Goal: Complete application form: Complete application form

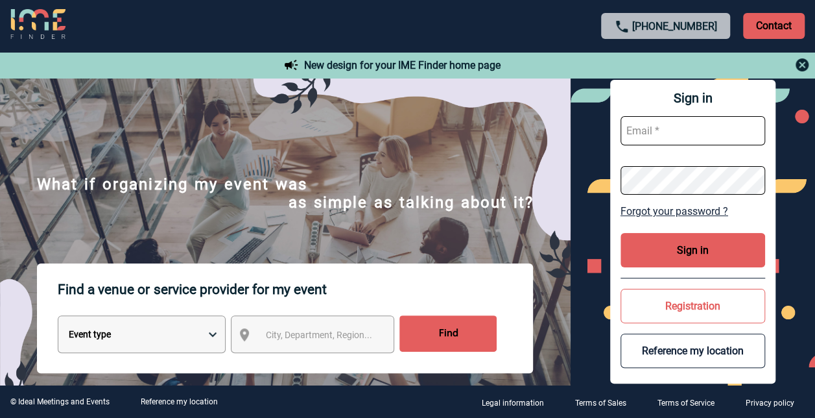
click at [660, 133] on input "text" at bounding box center [693, 130] width 145 height 29
type input "[PERSON_NAME][EMAIL_ADDRESS][PERSON_NAME][DOMAIN_NAME]"
click at [642, 210] on link "Forgot your password ?" at bounding box center [693, 211] width 145 height 12
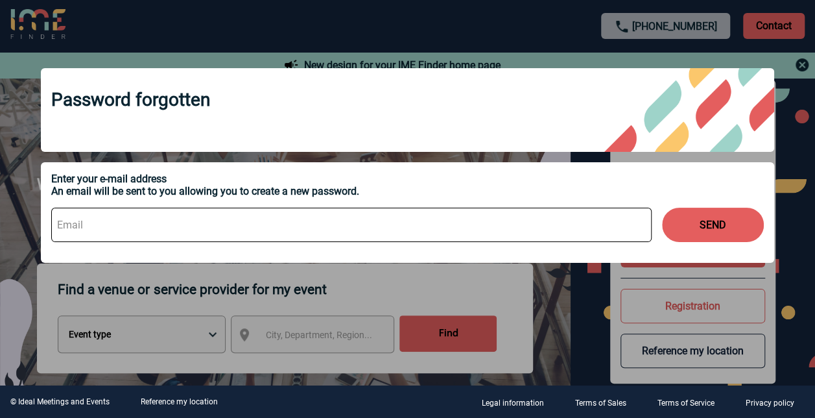
click at [376, 228] on input at bounding box center [351, 225] width 601 height 34
type input "[PERSON_NAME][EMAIL_ADDRESS][PERSON_NAME][DOMAIN_NAME]"
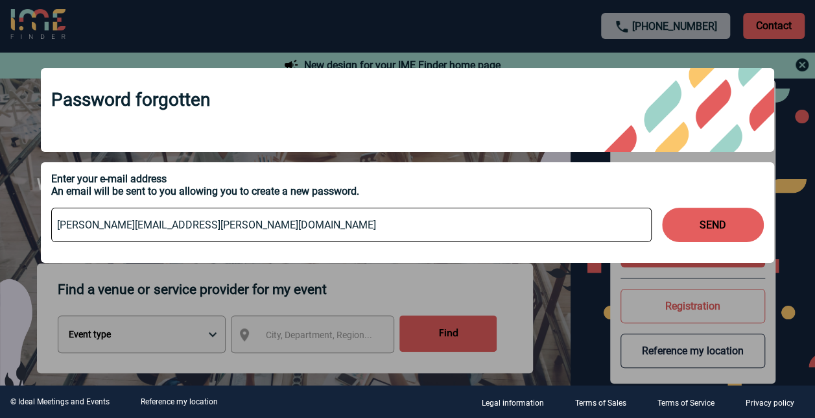
click at [697, 229] on button "SEND" at bounding box center [713, 225] width 102 height 34
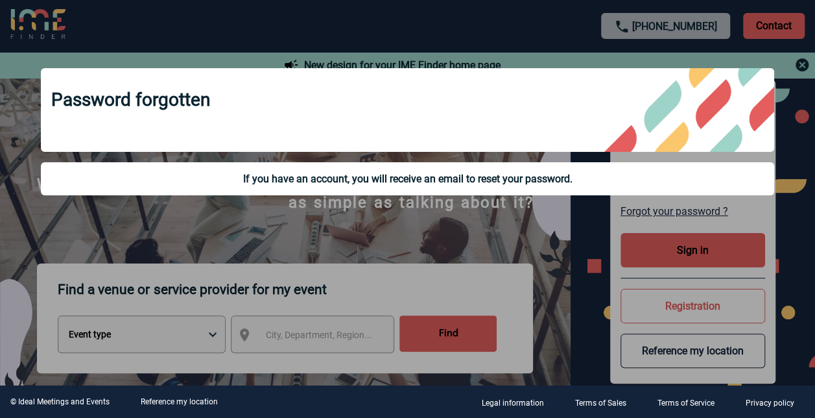
click at [470, 97] on div "Password forgotten" at bounding box center [408, 110] width 734 height 84
click at [440, 230] on div at bounding box center [407, 209] width 815 height 418
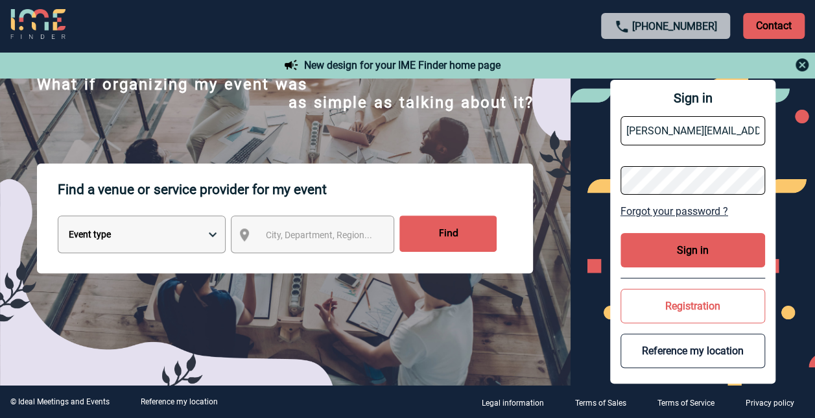
scroll to position [105, 0]
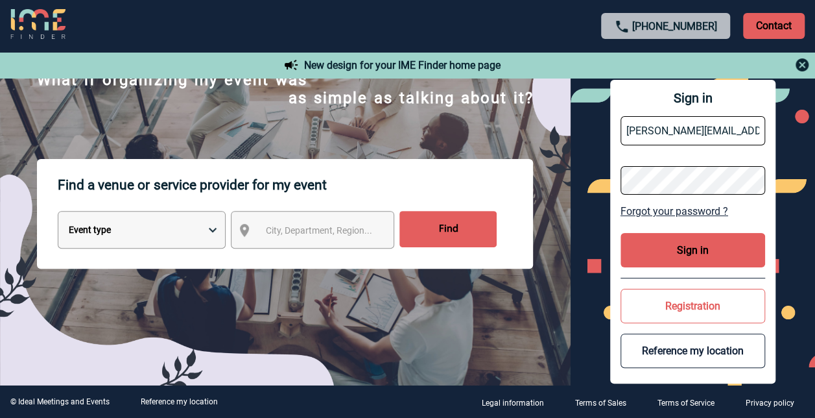
click at [706, 300] on button "Registration" at bounding box center [693, 306] width 145 height 34
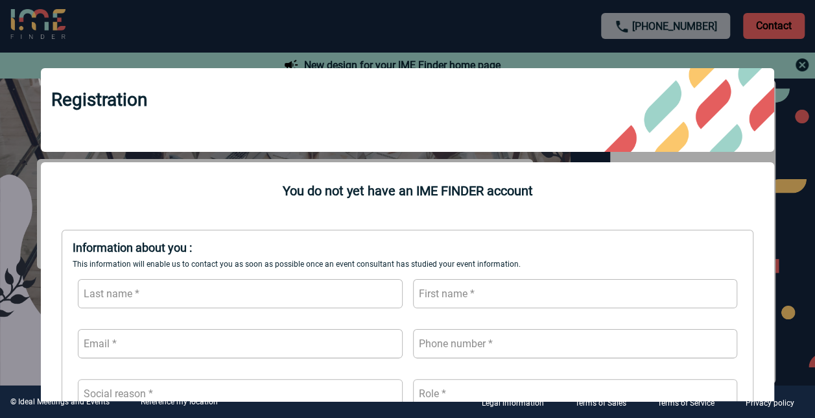
click at [224, 295] on input "text" at bounding box center [240, 293] width 325 height 29
type input "[PERSON_NAME]"
click at [468, 291] on input "text" at bounding box center [575, 293] width 325 height 29
type input "s"
type input "[PERSON_NAME]"
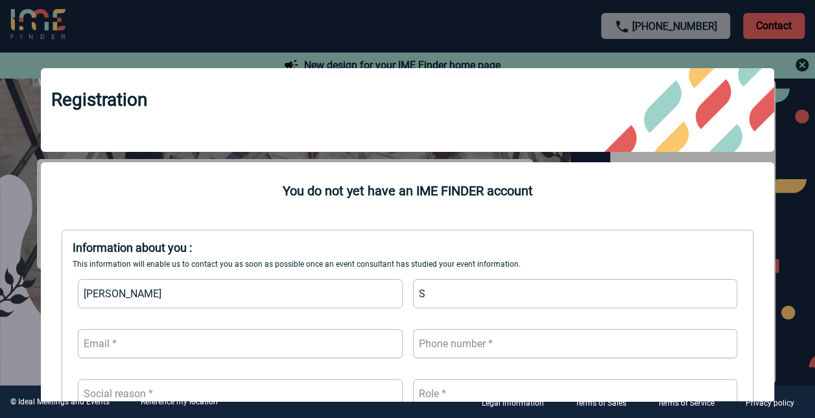
type input "[PERSON_NAME][EMAIL_ADDRESS][PERSON_NAME][DOMAIN_NAME]"
type input "0623030136"
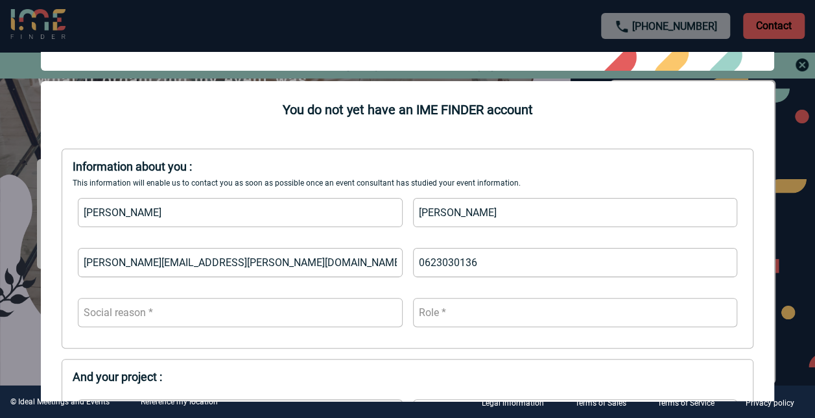
scroll to position [86, 0]
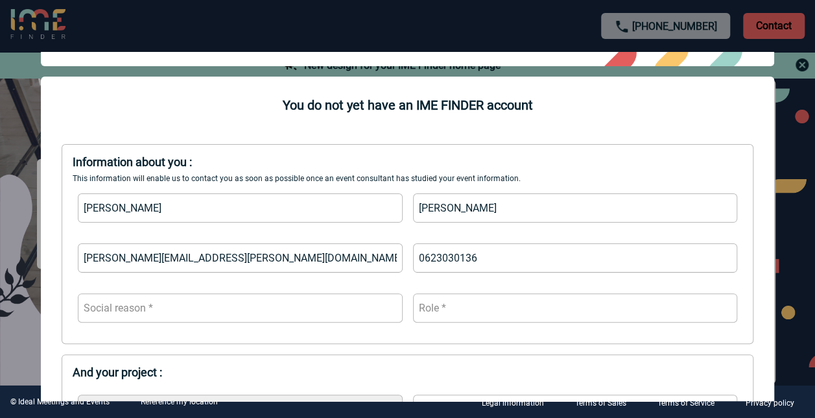
click at [359, 307] on input "text" at bounding box center [240, 307] width 325 height 29
type input "a"
type input "SANOFI WINTHROP INDUSTRIE"
click at [461, 310] on input "text" at bounding box center [575, 307] width 325 height 29
type input "a"
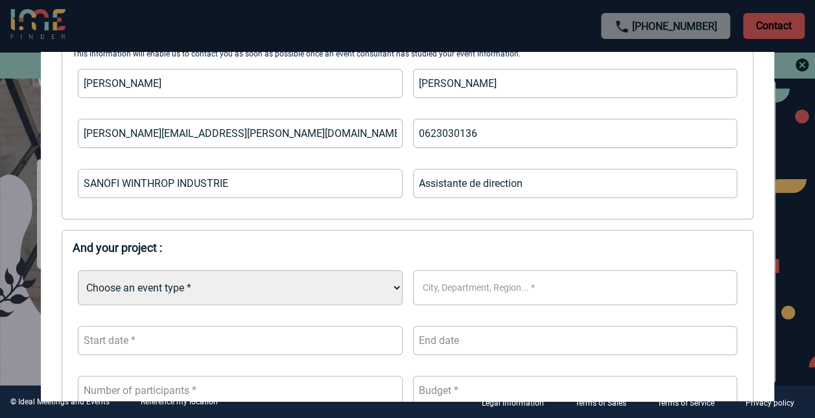
scroll to position [237, 0]
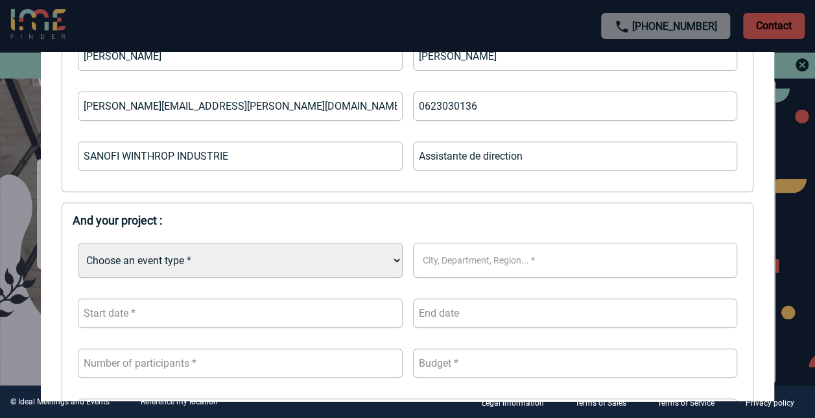
type input "Assistante de direction"
click at [388, 261] on select "Choose an event type * Seminar with overnight stays Seminar without overnight s…" at bounding box center [240, 260] width 325 height 35
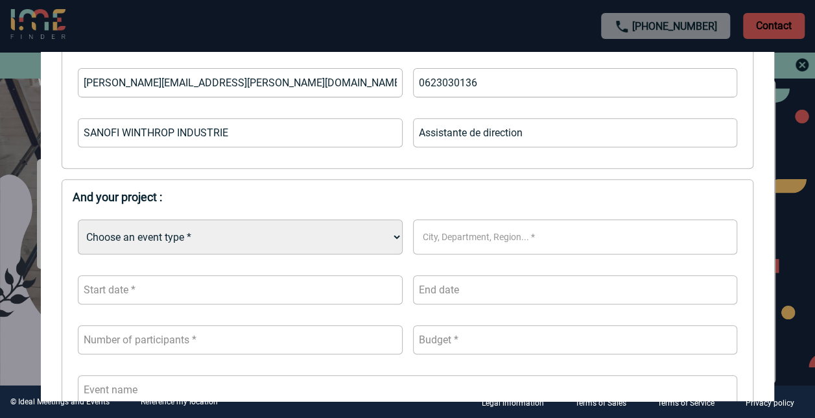
scroll to position [270, 0]
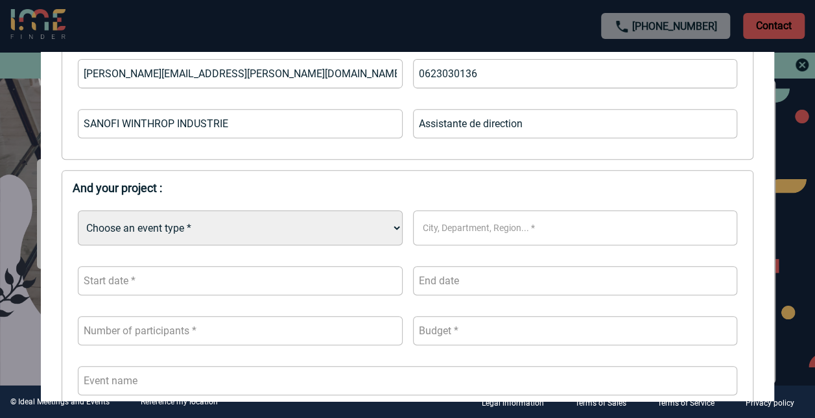
click at [392, 228] on select "Choose an event type * Seminar with overnight stays Seminar without overnight s…" at bounding box center [240, 227] width 325 height 35
select select "4"
click at [78, 211] on select "Choose an event type * Seminar with overnight stays Seminar without overnight s…" at bounding box center [240, 227] width 325 height 35
click at [507, 221] on span "City, Department, Region..." at bounding box center [507, 228] width 178 height 18
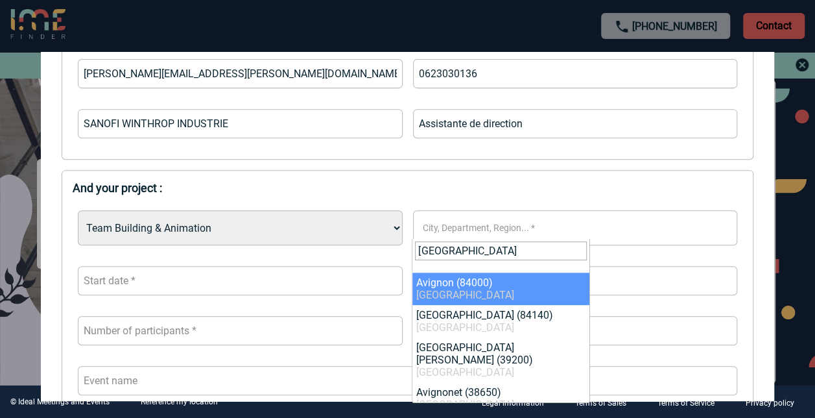
type input "[GEOGRAPHIC_DATA]"
select select "7504"
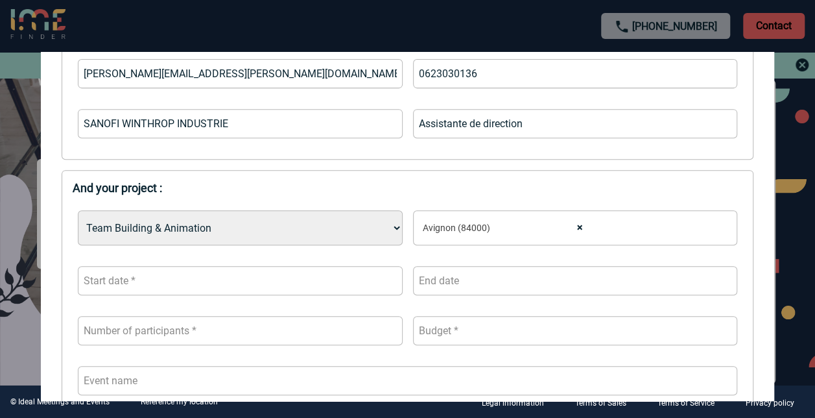
click at [218, 280] on input "text" at bounding box center [240, 280] width 325 height 29
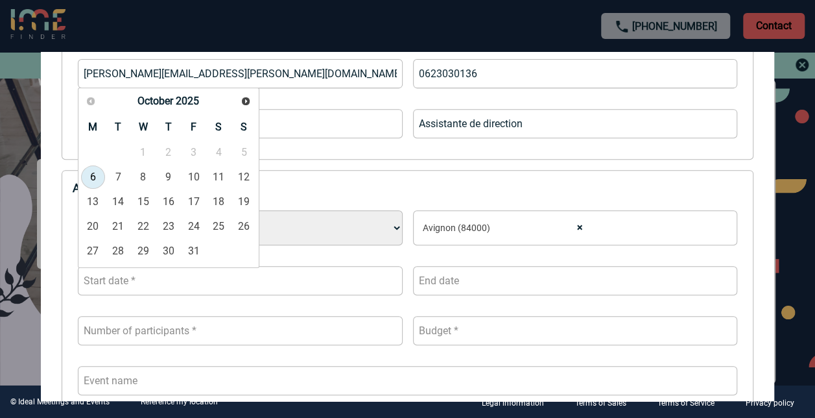
click at [334, 281] on input "text" at bounding box center [240, 280] width 325 height 29
type input "09"
